Goal: Task Accomplishment & Management: Use online tool/utility

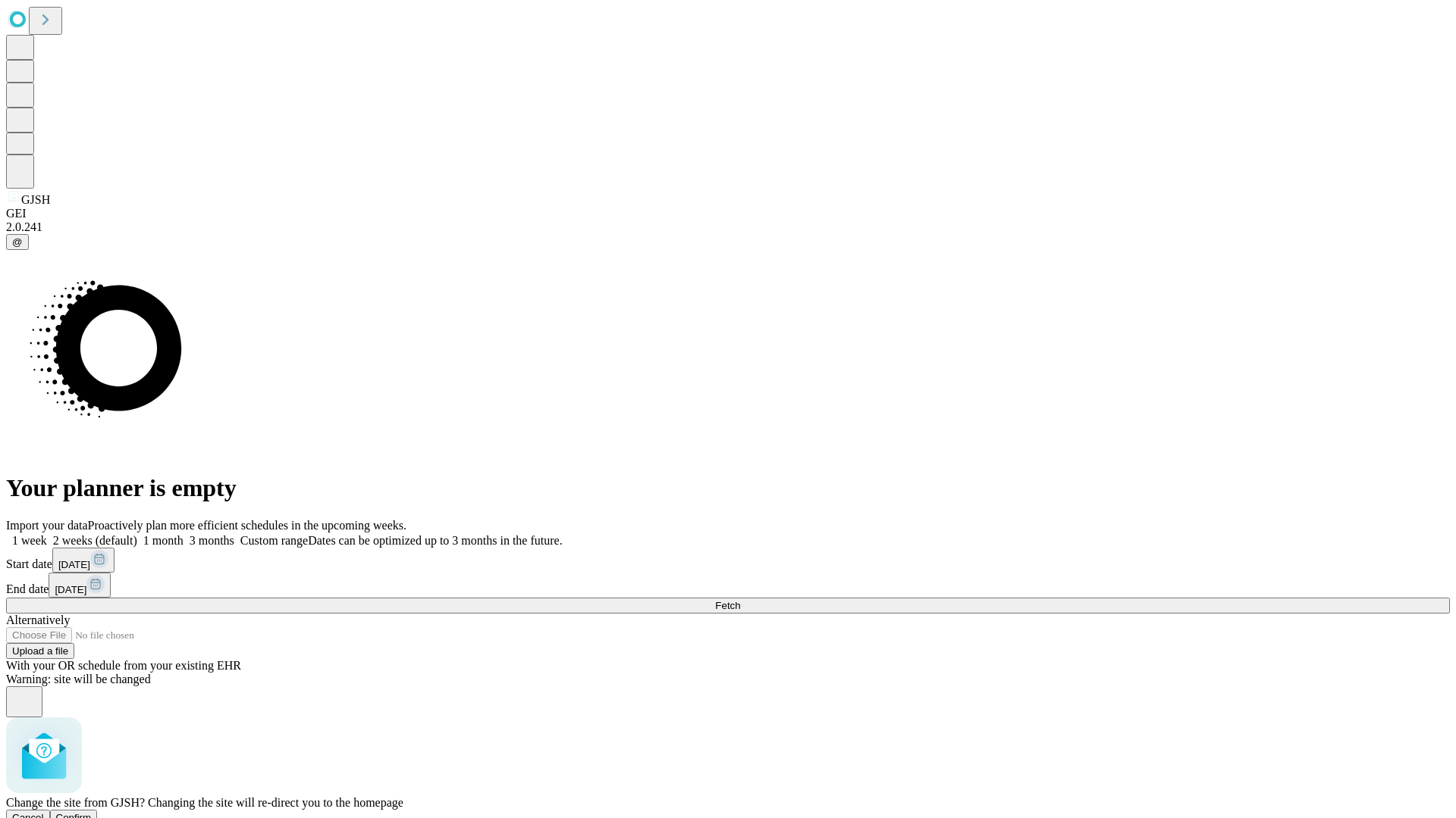
click at [92, 812] on span "Confirm" at bounding box center [73, 818] width 35 height 12
click at [137, 535] on label "2 weeks (default)" at bounding box center [92, 540] width 90 height 13
click at [740, 600] on span "Fetch" at bounding box center [728, 606] width 25 height 12
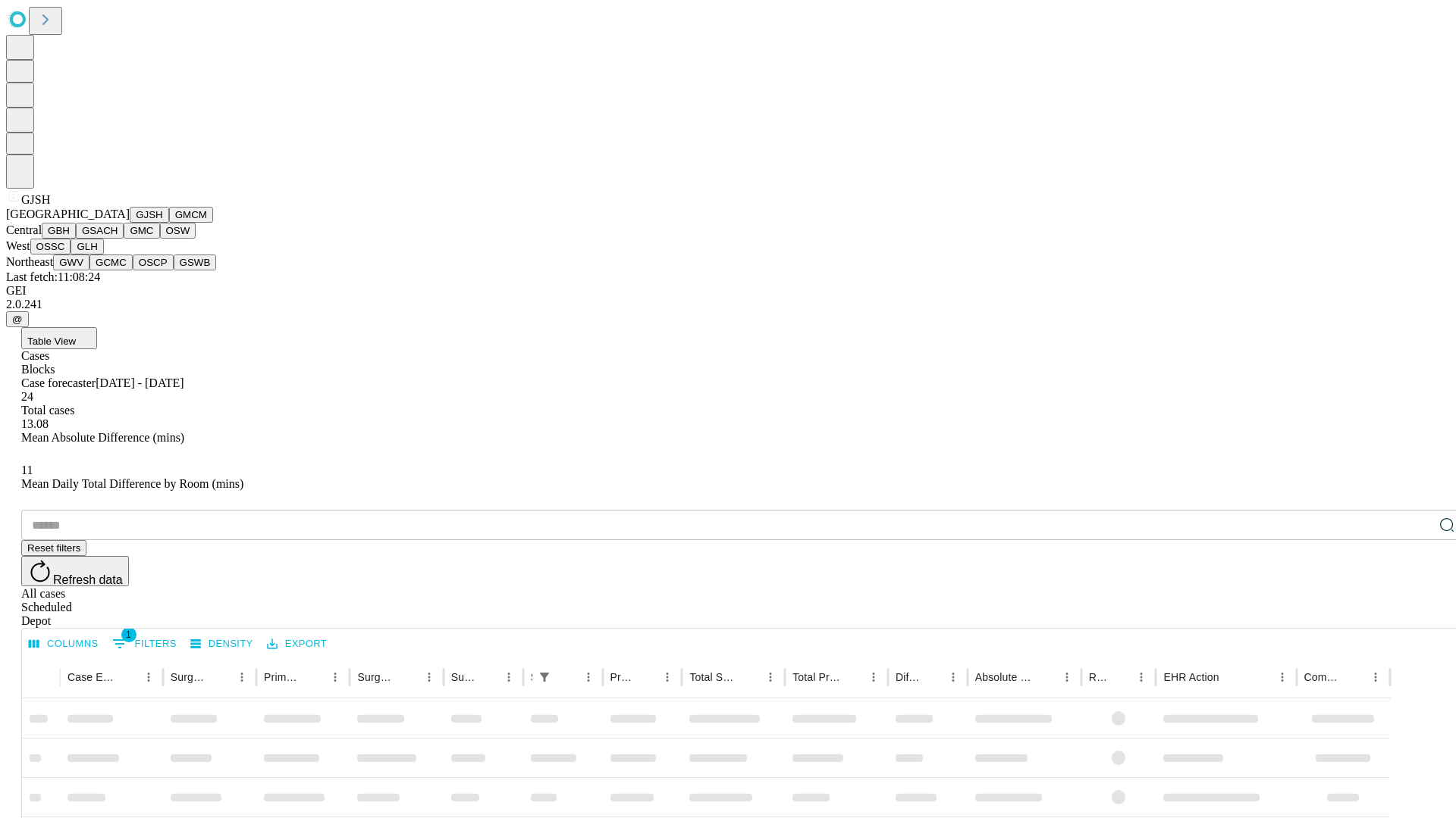
click at [169, 223] on button "GMCM" at bounding box center [191, 215] width 44 height 16
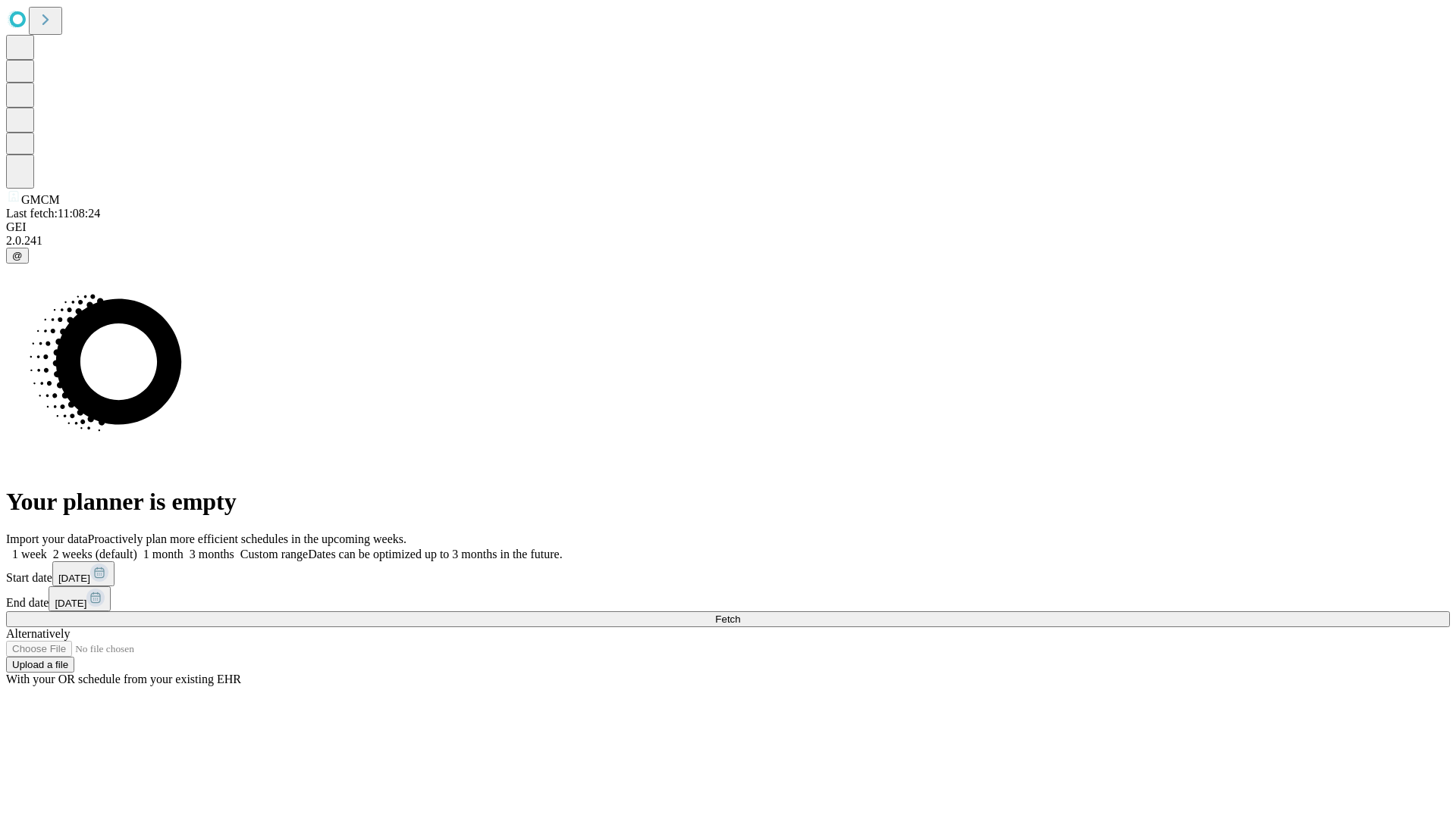
click at [740, 614] on span "Fetch" at bounding box center [728, 620] width 25 height 12
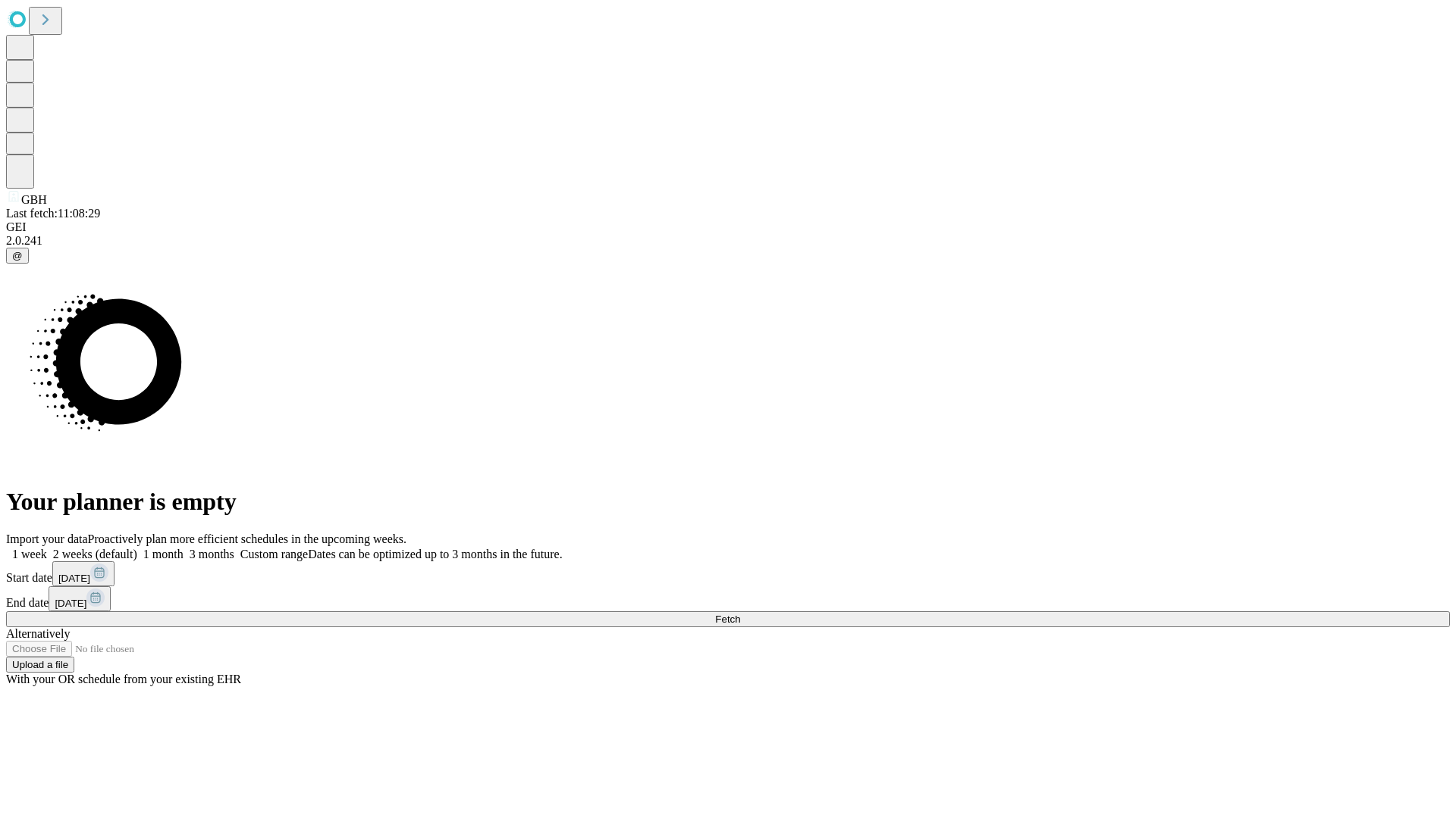
click at [137, 548] on label "2 weeks (default)" at bounding box center [92, 554] width 90 height 13
click at [740, 614] on span "Fetch" at bounding box center [728, 620] width 25 height 12
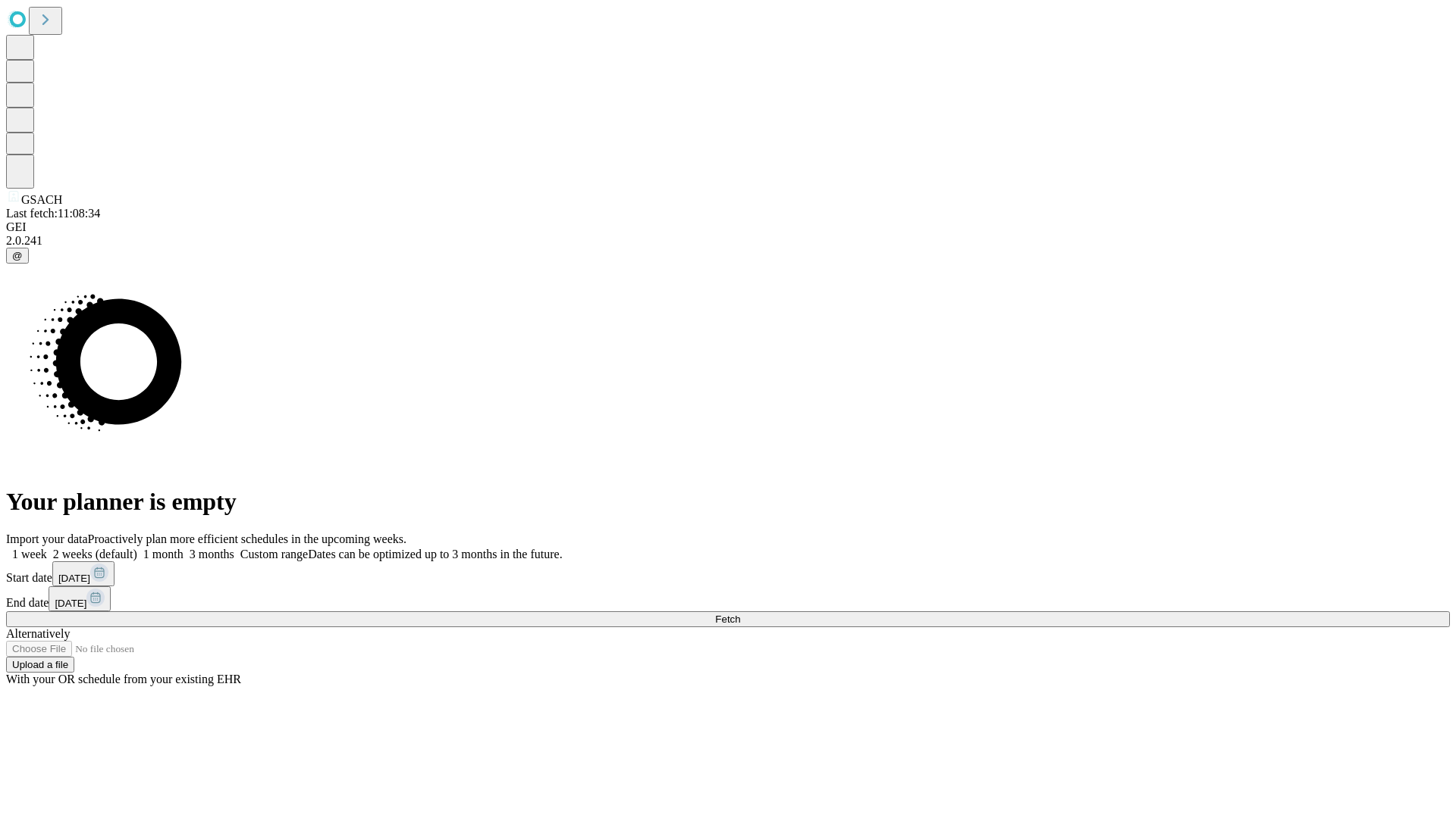
click at [137, 548] on label "2 weeks (default)" at bounding box center [92, 554] width 90 height 13
click at [740, 614] on span "Fetch" at bounding box center [728, 620] width 25 height 12
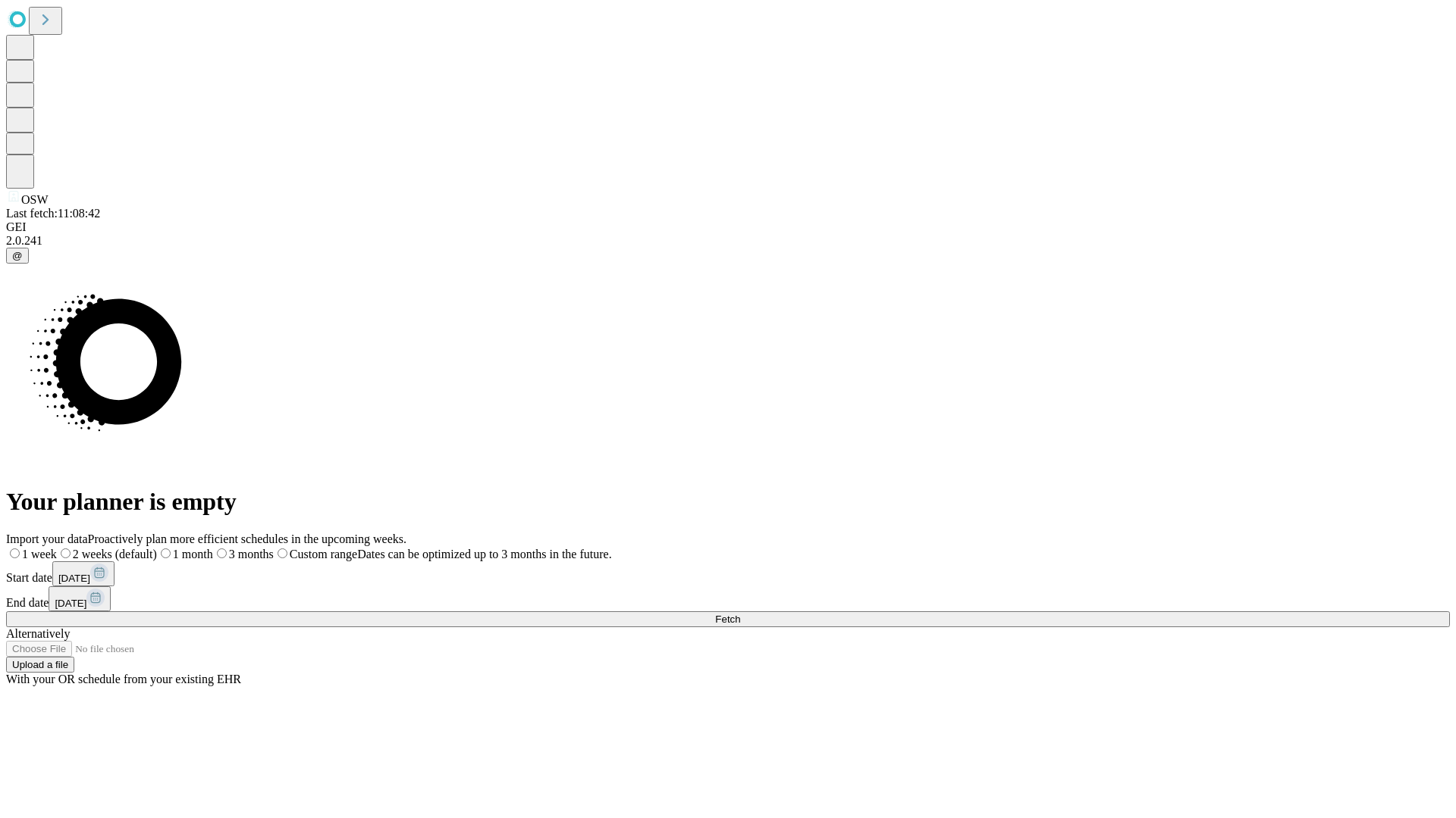
click at [157, 548] on label "2 weeks (default)" at bounding box center [107, 554] width 100 height 13
click at [740, 614] on span "Fetch" at bounding box center [728, 620] width 25 height 12
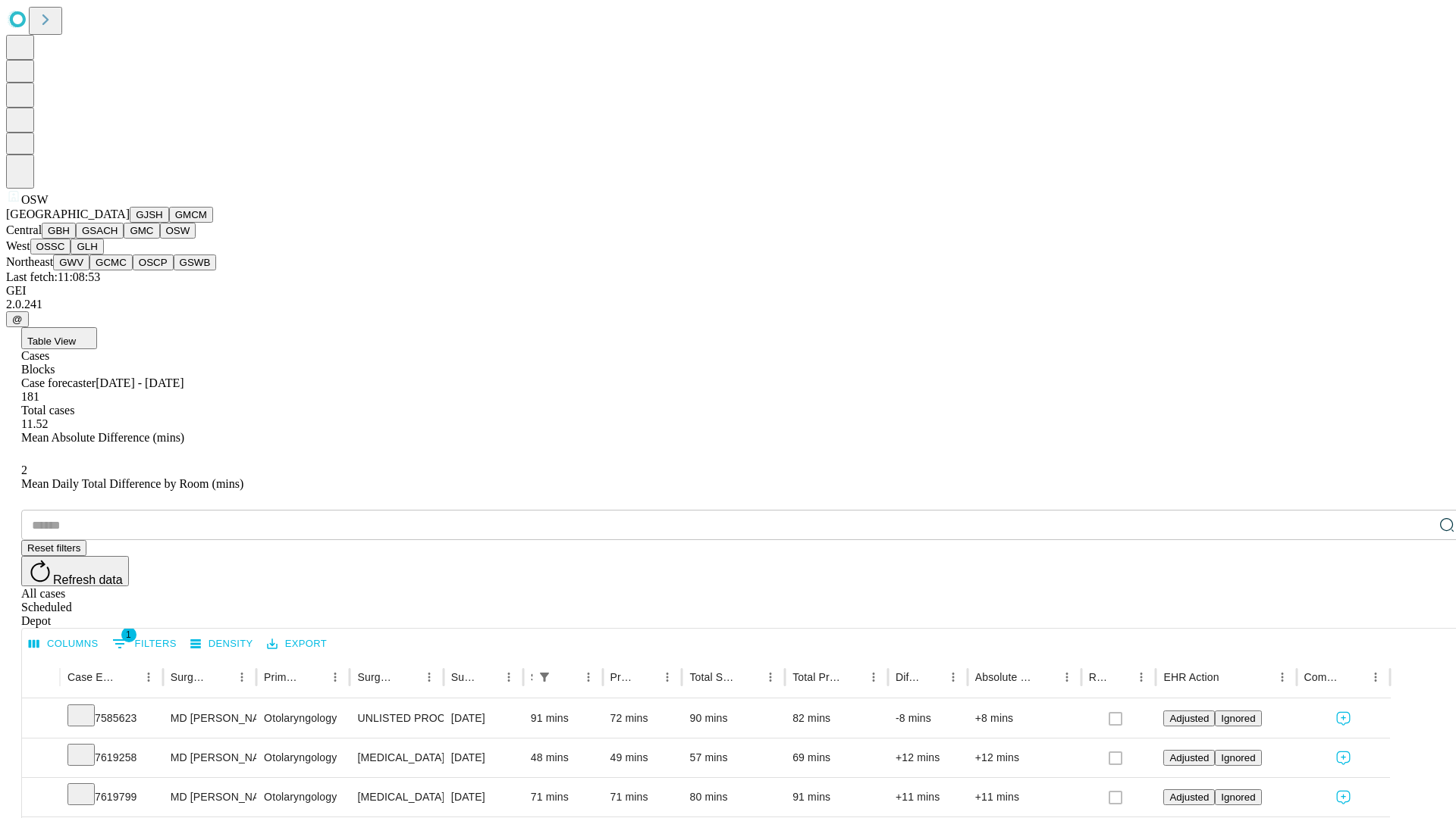
click at [71, 255] on button "OSSC" at bounding box center [51, 246] width 41 height 16
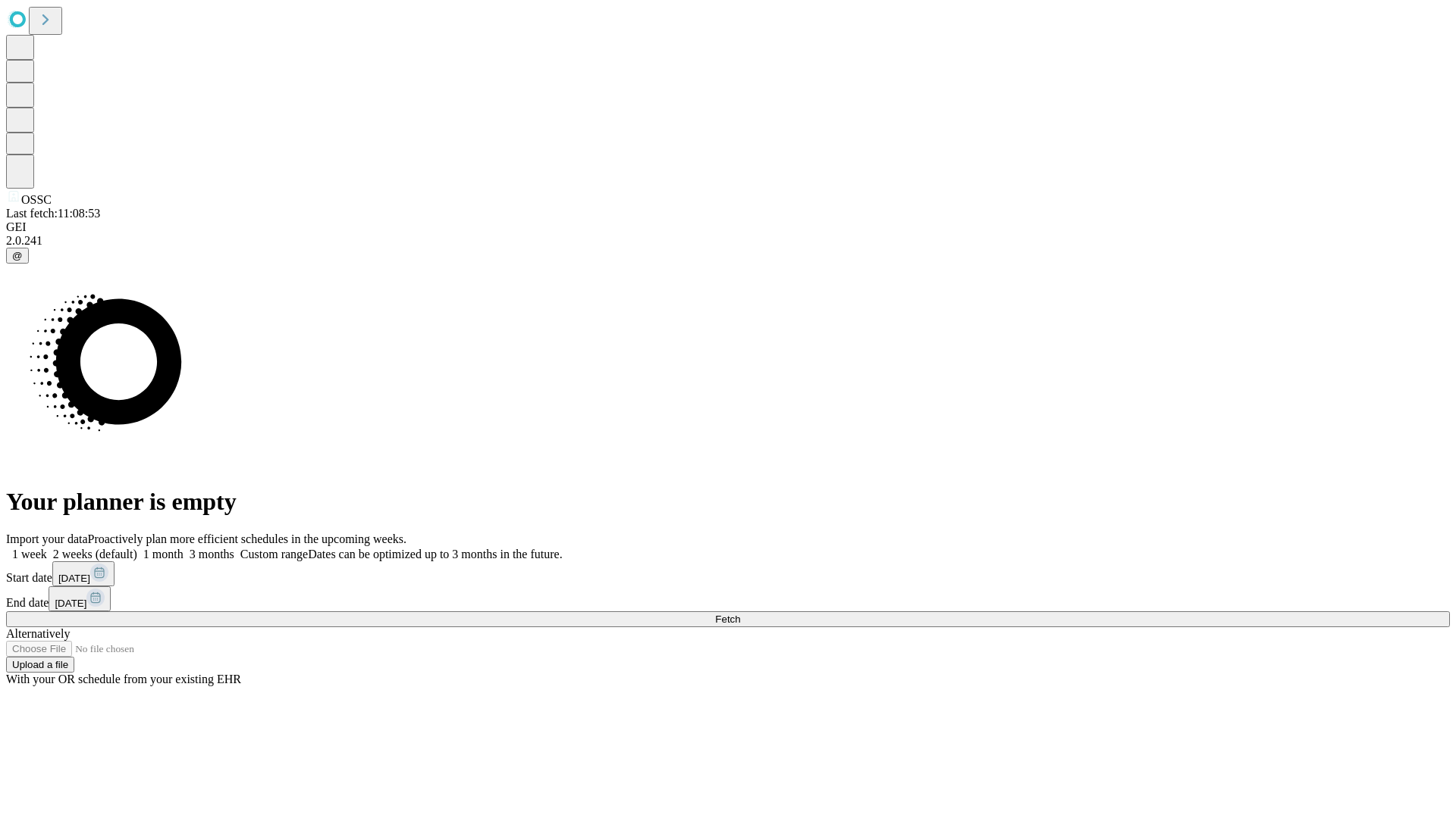
click at [137, 548] on label "2 weeks (default)" at bounding box center [92, 554] width 90 height 13
click at [740, 614] on span "Fetch" at bounding box center [728, 620] width 25 height 12
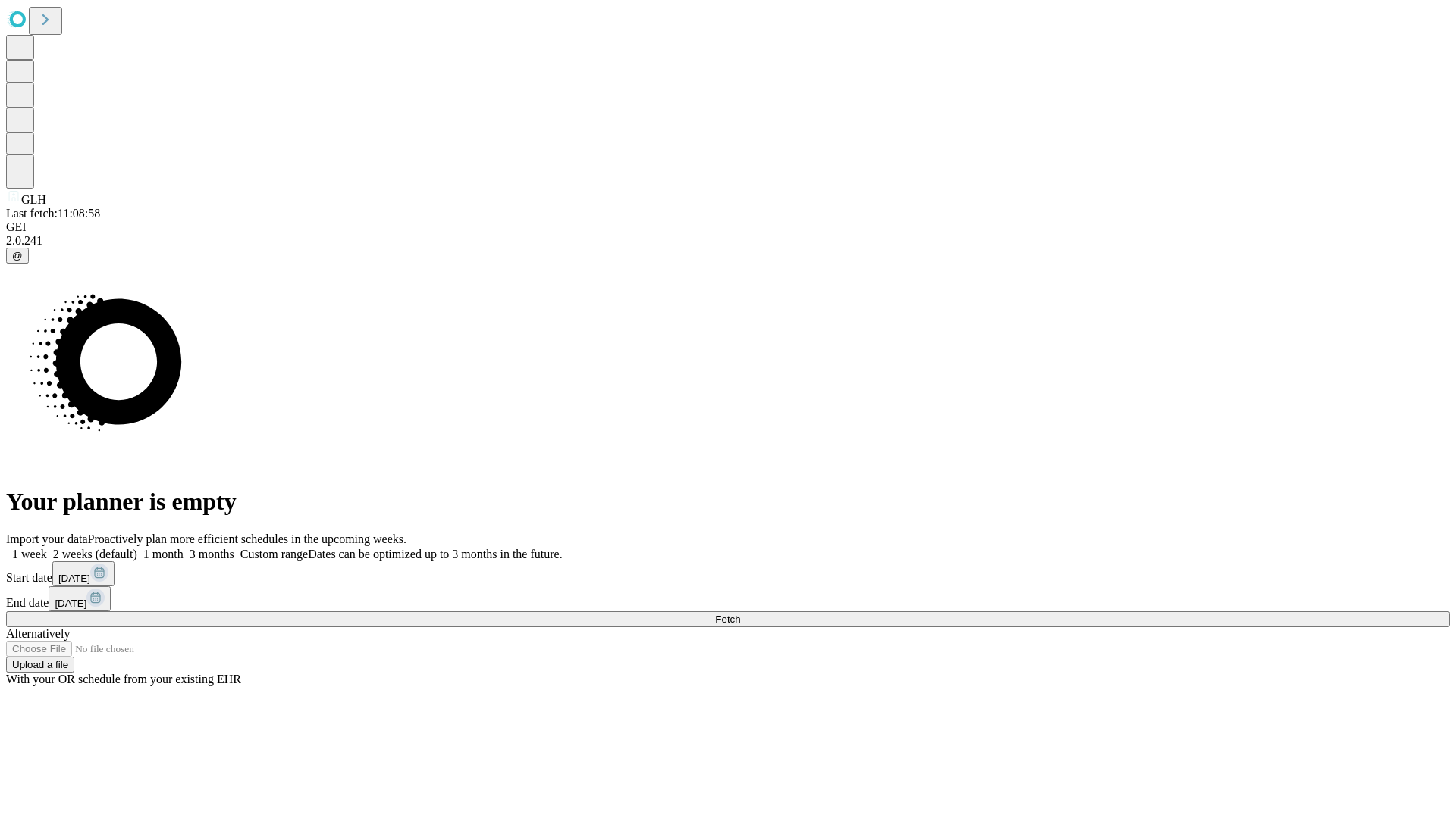
click at [137, 548] on label "2 weeks (default)" at bounding box center [92, 554] width 90 height 13
click at [740, 614] on span "Fetch" at bounding box center [728, 620] width 25 height 12
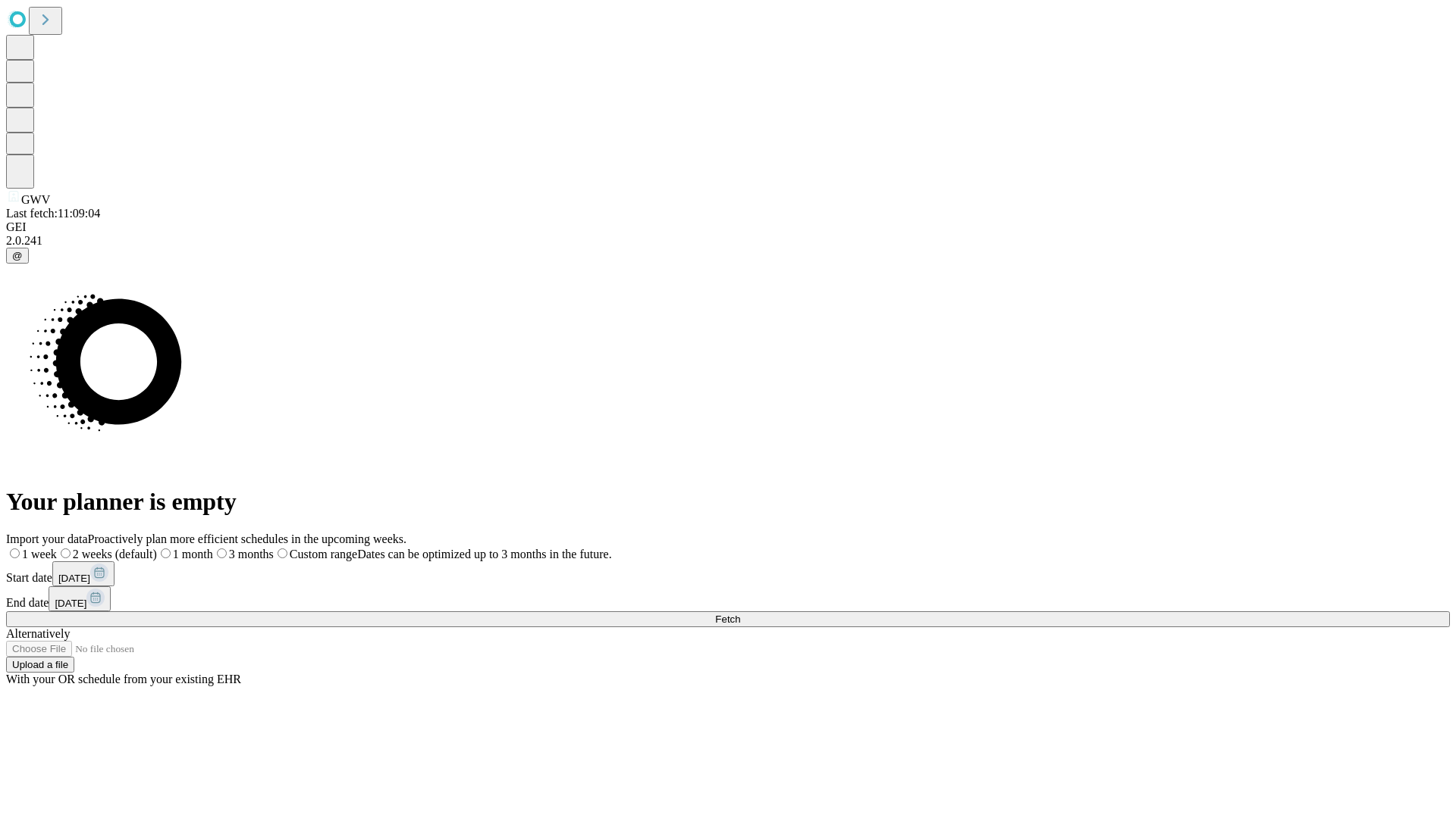
click at [157, 548] on label "2 weeks (default)" at bounding box center [107, 554] width 100 height 13
click at [740, 614] on span "Fetch" at bounding box center [728, 620] width 25 height 12
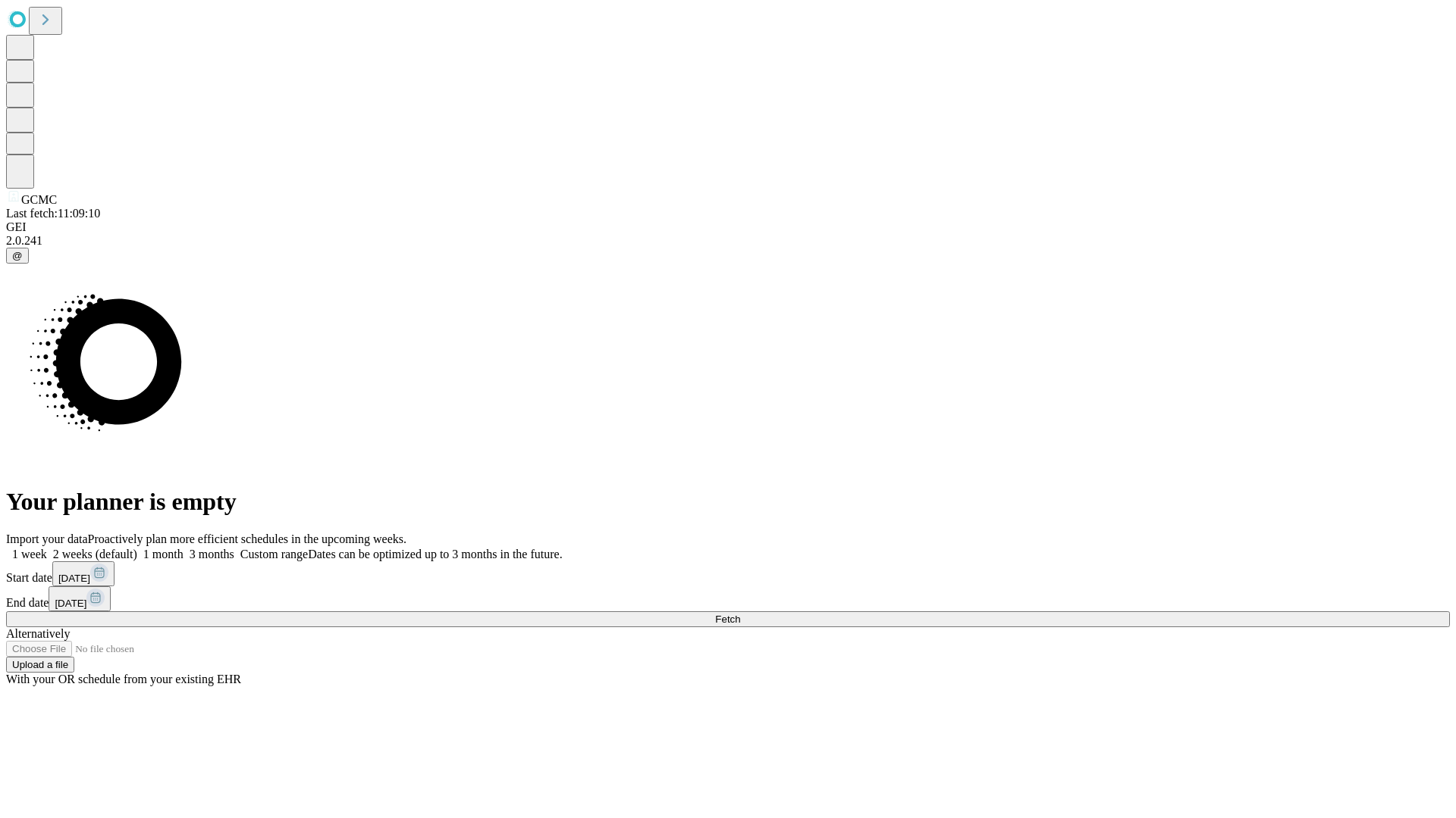
click at [137, 548] on label "2 weeks (default)" at bounding box center [92, 554] width 90 height 13
click at [740, 614] on span "Fetch" at bounding box center [728, 620] width 25 height 12
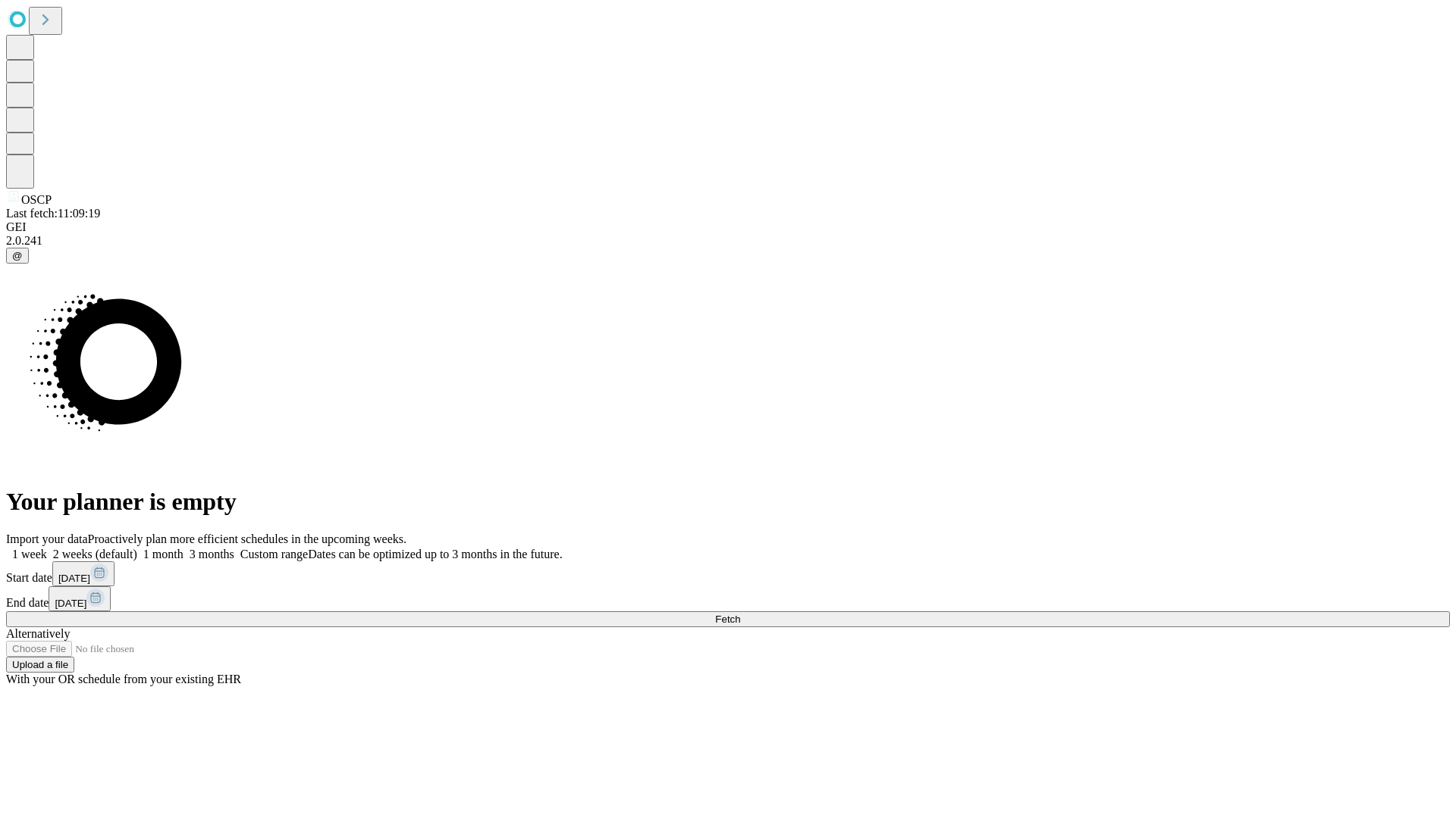
click at [137, 548] on label "2 weeks (default)" at bounding box center [92, 554] width 90 height 13
click at [740, 614] on span "Fetch" at bounding box center [728, 620] width 25 height 12
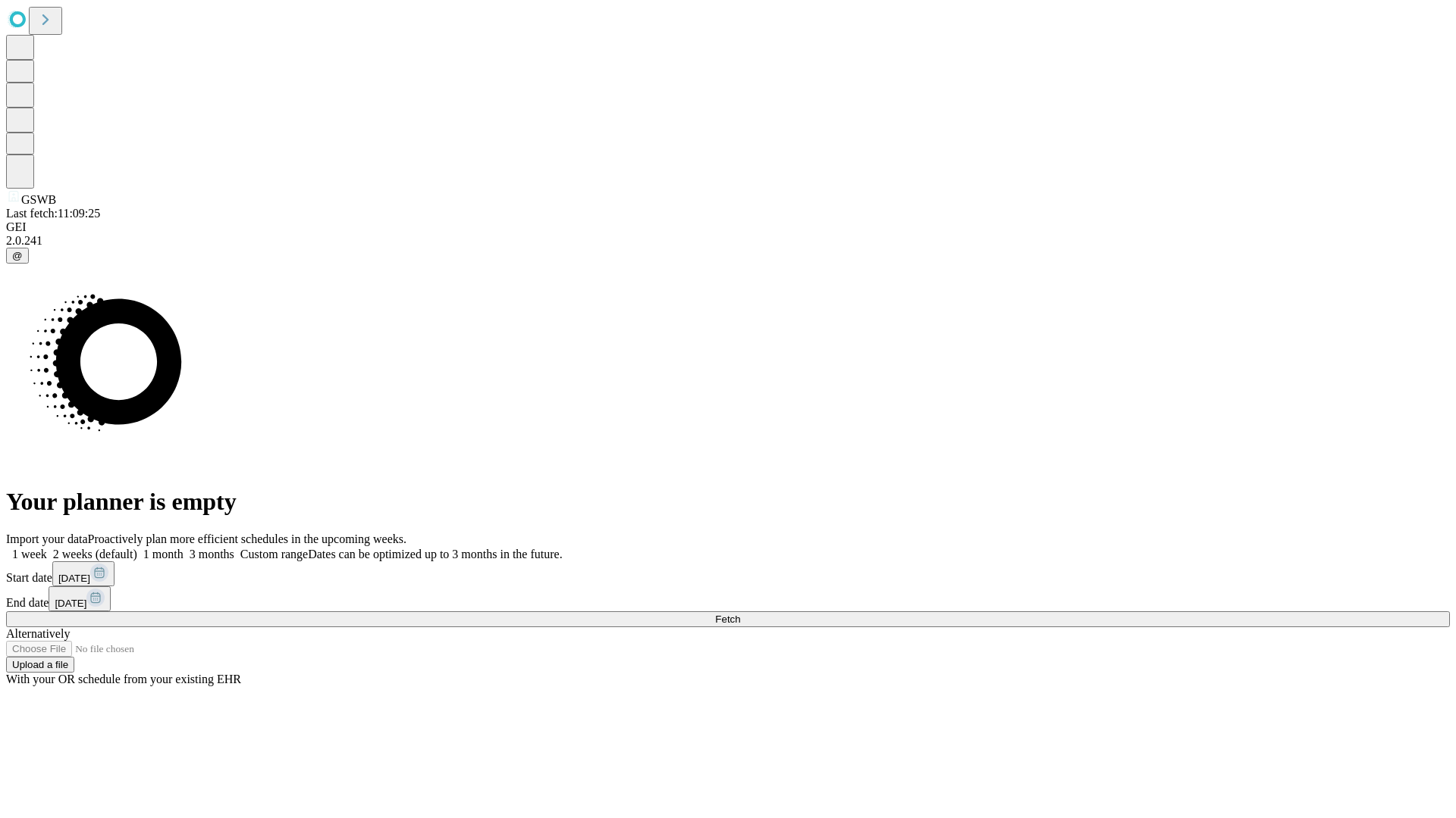
click at [137, 548] on label "2 weeks (default)" at bounding box center [92, 554] width 90 height 13
click at [740, 614] on span "Fetch" at bounding box center [728, 620] width 25 height 12
